Goal: Task Accomplishment & Management: Manage account settings

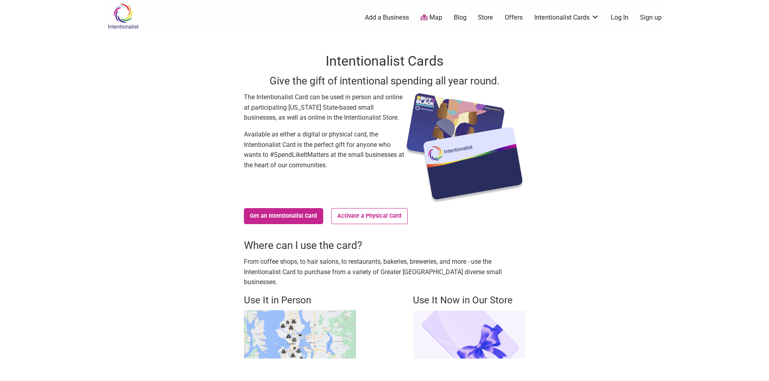
click at [361, 215] on link "Activate a Physical Card" at bounding box center [369, 216] width 77 height 16
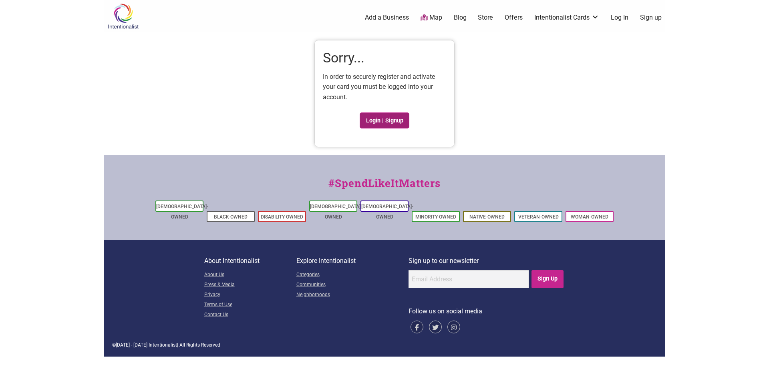
click at [388, 119] on link "Login | Signup" at bounding box center [385, 121] width 50 height 16
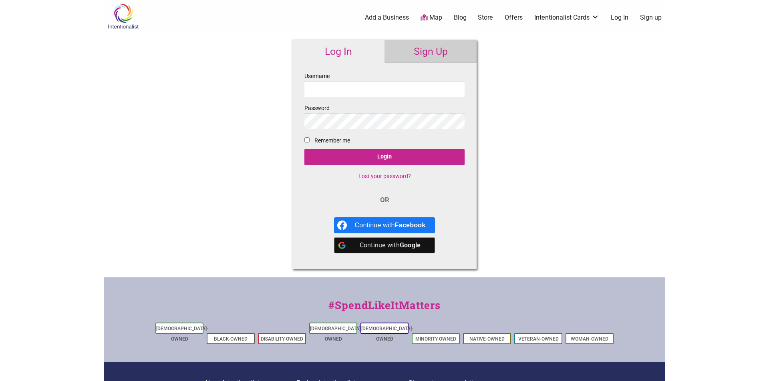
type input "[EMAIL_ADDRESS][DOMAIN_NAME]"
click at [385, 157] on input "Login" at bounding box center [385, 157] width 160 height 16
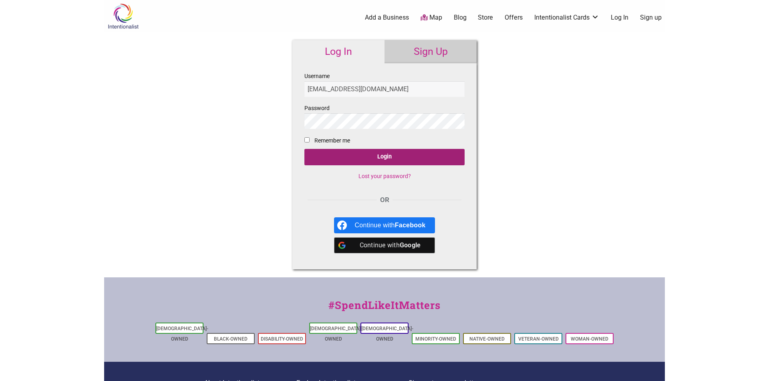
click at [387, 162] on input "Login" at bounding box center [385, 157] width 160 height 16
click at [387, 158] on input "Login" at bounding box center [385, 157] width 160 height 16
click at [383, 157] on input "Login" at bounding box center [385, 157] width 160 height 16
click at [426, 87] on input "[EMAIL_ADDRESS][DOMAIN_NAME]" at bounding box center [385, 89] width 160 height 16
click at [426, 90] on input "[EMAIL_ADDRESS][DOMAIN_NAME]" at bounding box center [385, 89] width 160 height 16
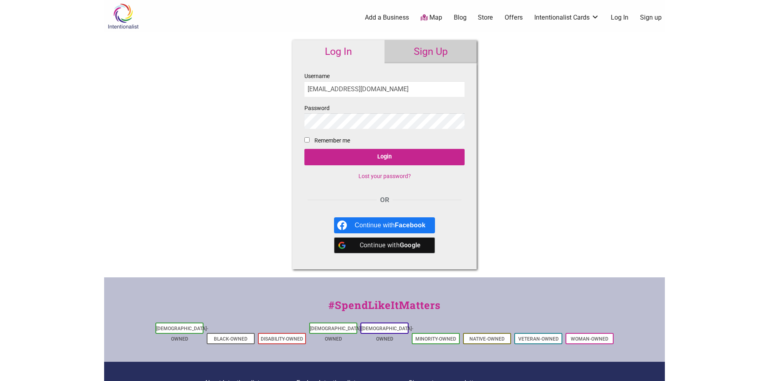
click at [397, 91] on input "[EMAIL_ADDRESS][DOMAIN_NAME]" at bounding box center [385, 89] width 160 height 16
click at [126, 15] on img at bounding box center [123, 16] width 38 height 26
click at [125, 19] on img at bounding box center [123, 16] width 38 height 26
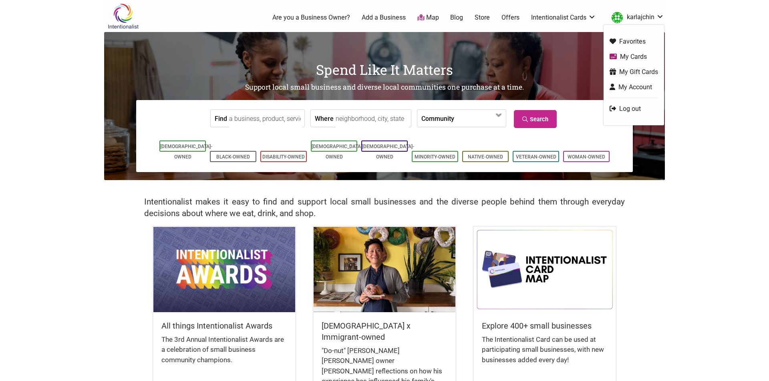
click at [632, 57] on link "My Cards" at bounding box center [634, 56] width 48 height 9
